Goal: Transaction & Acquisition: Book appointment/travel/reservation

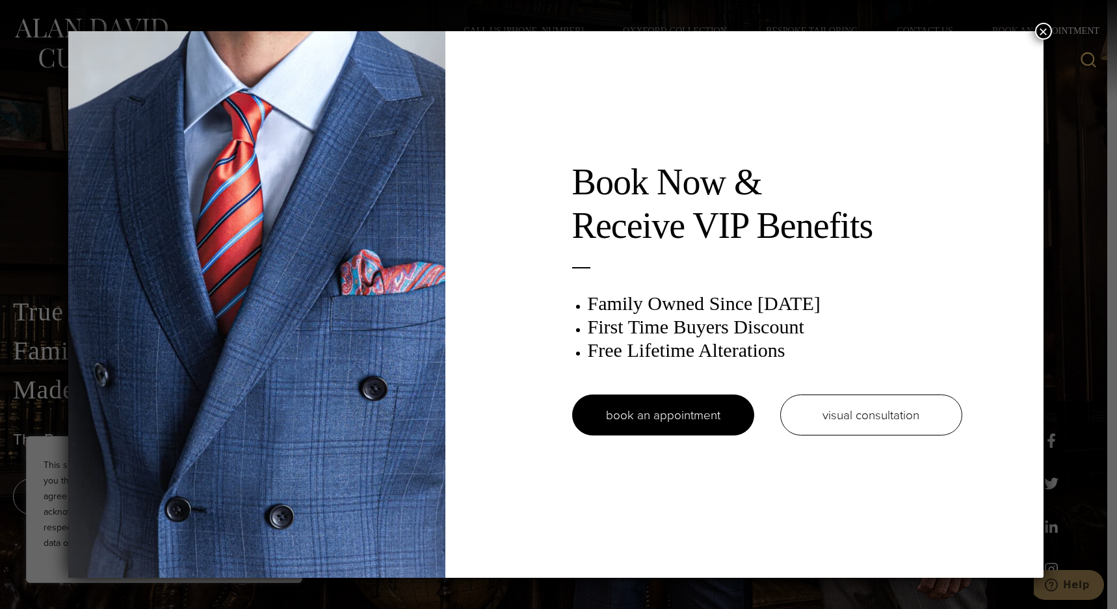
click at [716, 389] on div "Book Now & Receive VIP Benefits Family Owned Since [DATE] First Time Buyers Dis…" at bounding box center [767, 305] width 416 height 289
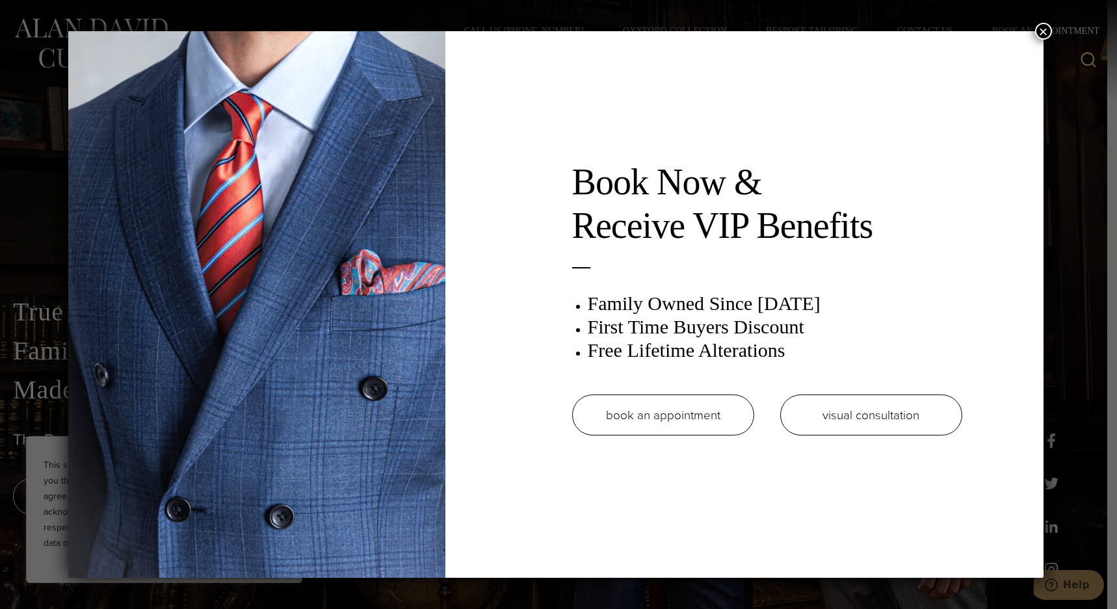
click at [709, 404] on link "book an appointment" at bounding box center [663, 415] width 182 height 41
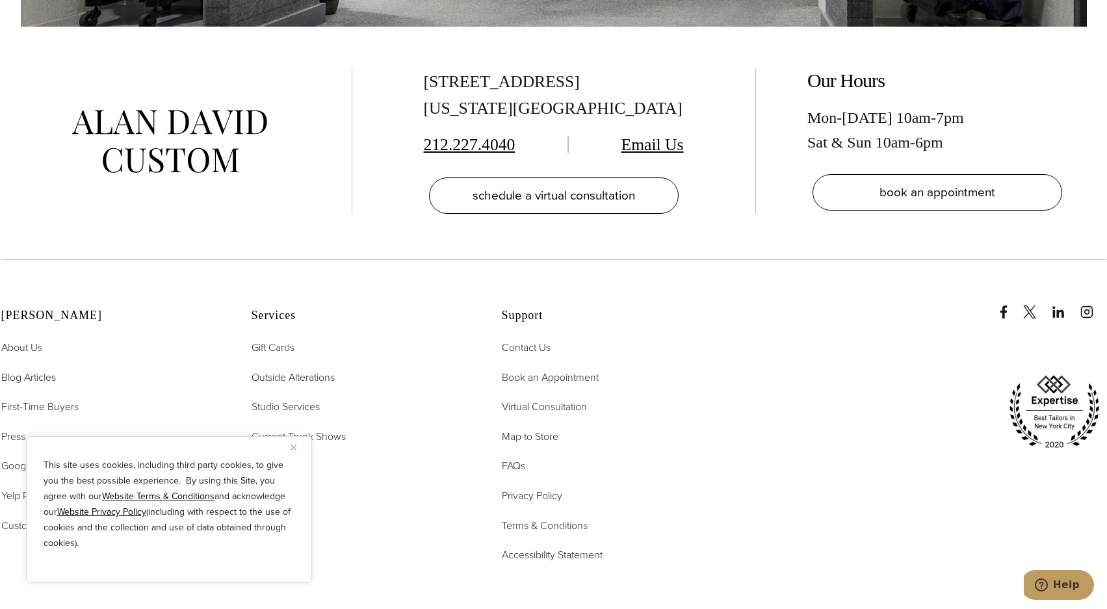
scroll to position [2991, 0]
